Goal: Task Accomplishment & Management: Manage account settings

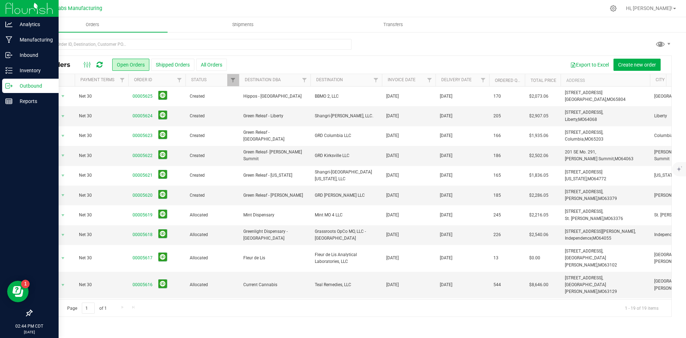
click at [23, 88] on p "Outbound" at bounding box center [34, 85] width 43 height 9
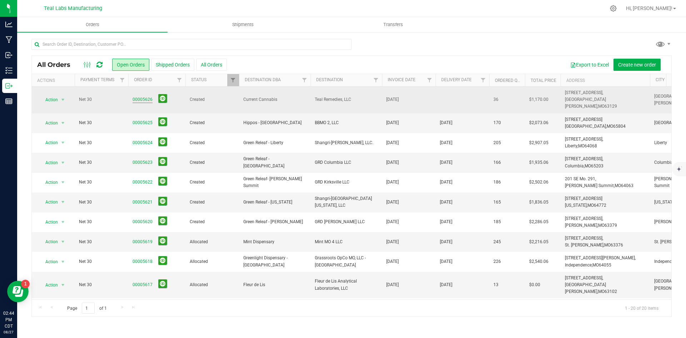
click at [147, 96] on link "00005626" at bounding box center [143, 99] width 20 height 7
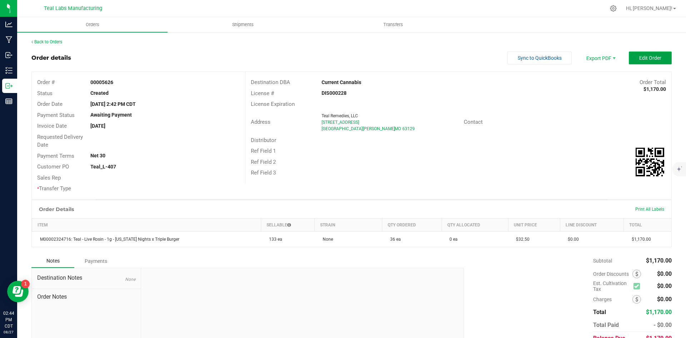
click at [639, 58] on span "Edit Order" at bounding box center [650, 58] width 22 height 6
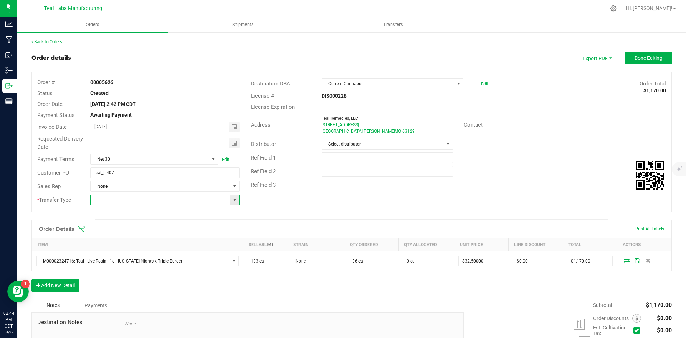
click at [227, 199] on input at bounding box center [160, 200] width 139 height 10
click at [234, 199] on span at bounding box center [235, 200] width 6 height 6
click at [187, 235] on li "Unaffiliated Transfer" at bounding box center [163, 237] width 147 height 12
type input "Unaffiliated Transfer"
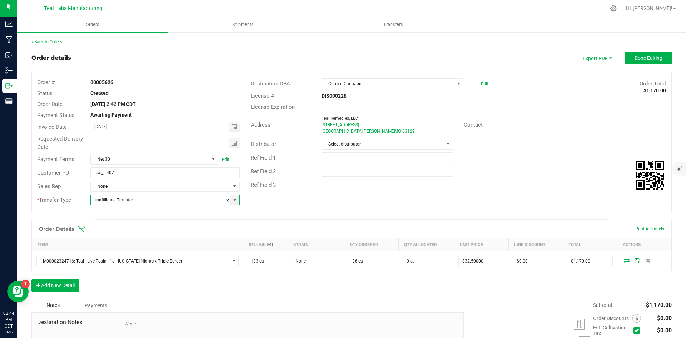
click at [349, 198] on div "Order # 00005626 Status Created Order Date Aug 27, 2025 2:42 PM CDT Payment Sta…" at bounding box center [352, 142] width 640 height 140
click at [535, 176] on div "Ref Field 2" at bounding box center [458, 171] width 426 height 14
click at [230, 139] on span "Toggle calendar" at bounding box center [234, 143] width 10 height 10
click at [160, 222] on span "28" at bounding box center [164, 224] width 10 height 11
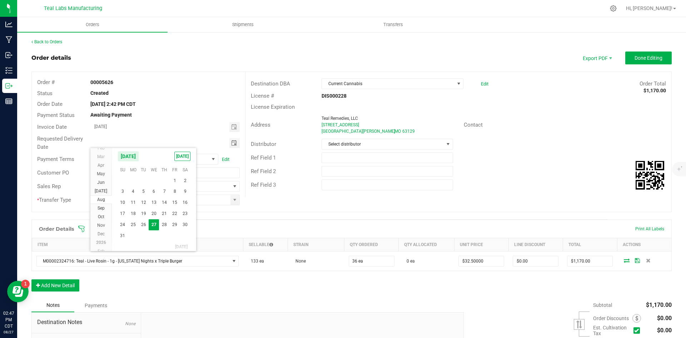
type input "08/28/2025"
click at [635, 57] on span "Done Editing" at bounding box center [649, 58] width 28 height 6
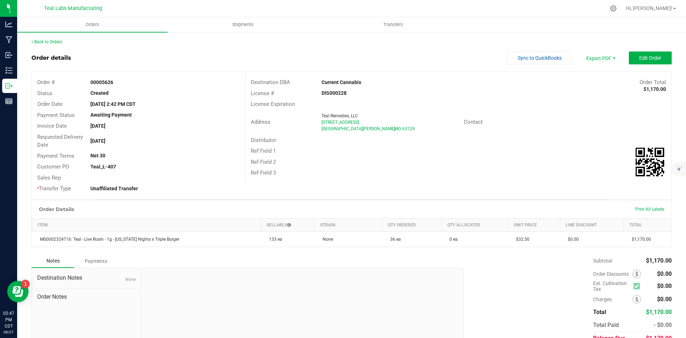
drag, startPoint x: 362, startPoint y: 80, endPoint x: 318, endPoint y: 83, distance: 44.0
click at [318, 83] on div "Current Cannabis" at bounding box center [405, 83] width 178 height 8
copy strong "Current Cannabis"
click at [591, 83] on span "Invoice PDF" at bounding box center [596, 80] width 44 height 10
click at [522, 58] on span "Sync to QuickBooks" at bounding box center [540, 58] width 44 height 6
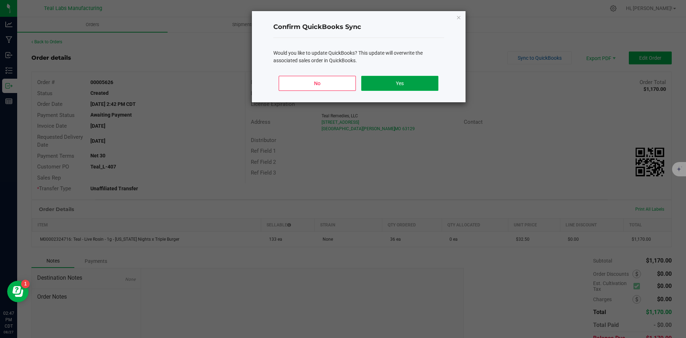
click at [424, 86] on button "Yes" at bounding box center [399, 83] width 77 height 15
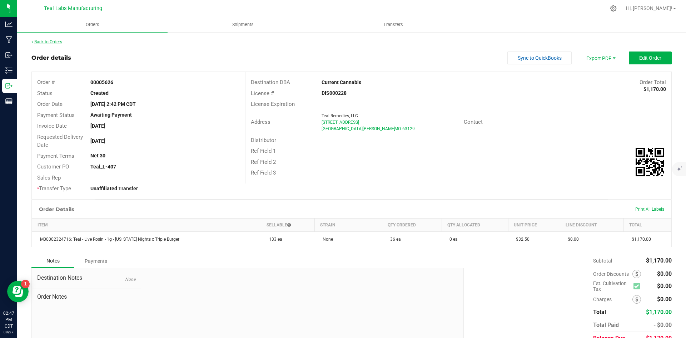
click at [51, 43] on link "Back to Orders" at bounding box center [46, 41] width 31 height 5
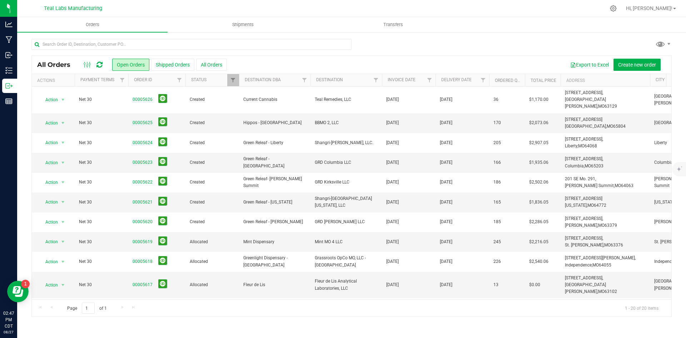
click at [561, 45] on div at bounding box center [351, 47] width 640 height 16
click at [490, 53] on div at bounding box center [351, 47] width 640 height 16
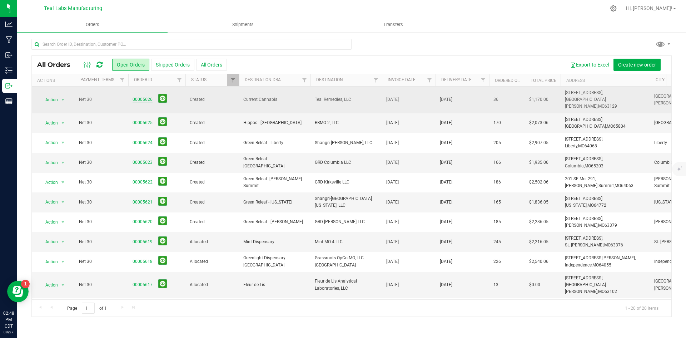
click at [139, 97] on link "00005626" at bounding box center [143, 99] width 20 height 7
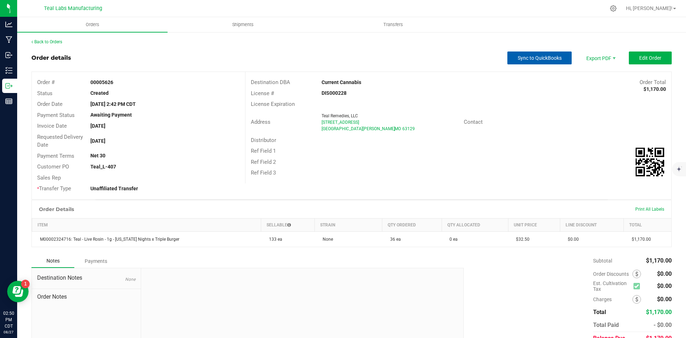
click at [518, 55] on span "Sync to QuickBooks" at bounding box center [540, 58] width 44 height 6
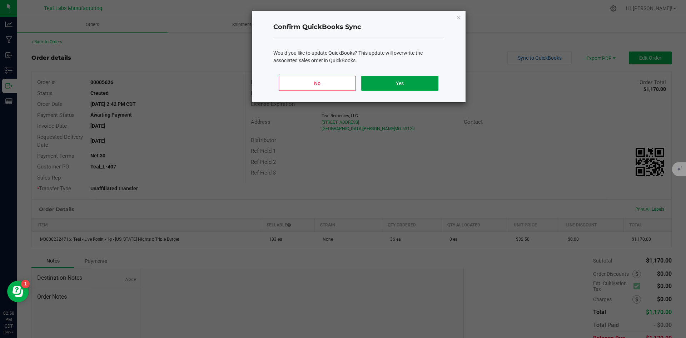
click at [421, 85] on button "Yes" at bounding box center [399, 83] width 77 height 15
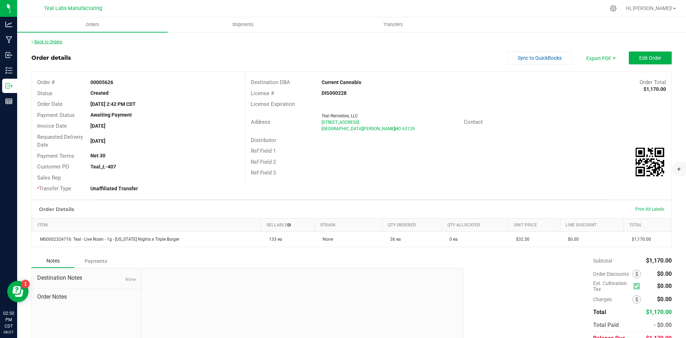
click at [57, 44] on link "Back to Orders" at bounding box center [46, 41] width 31 height 5
